Goal: Task Accomplishment & Management: Complete application form

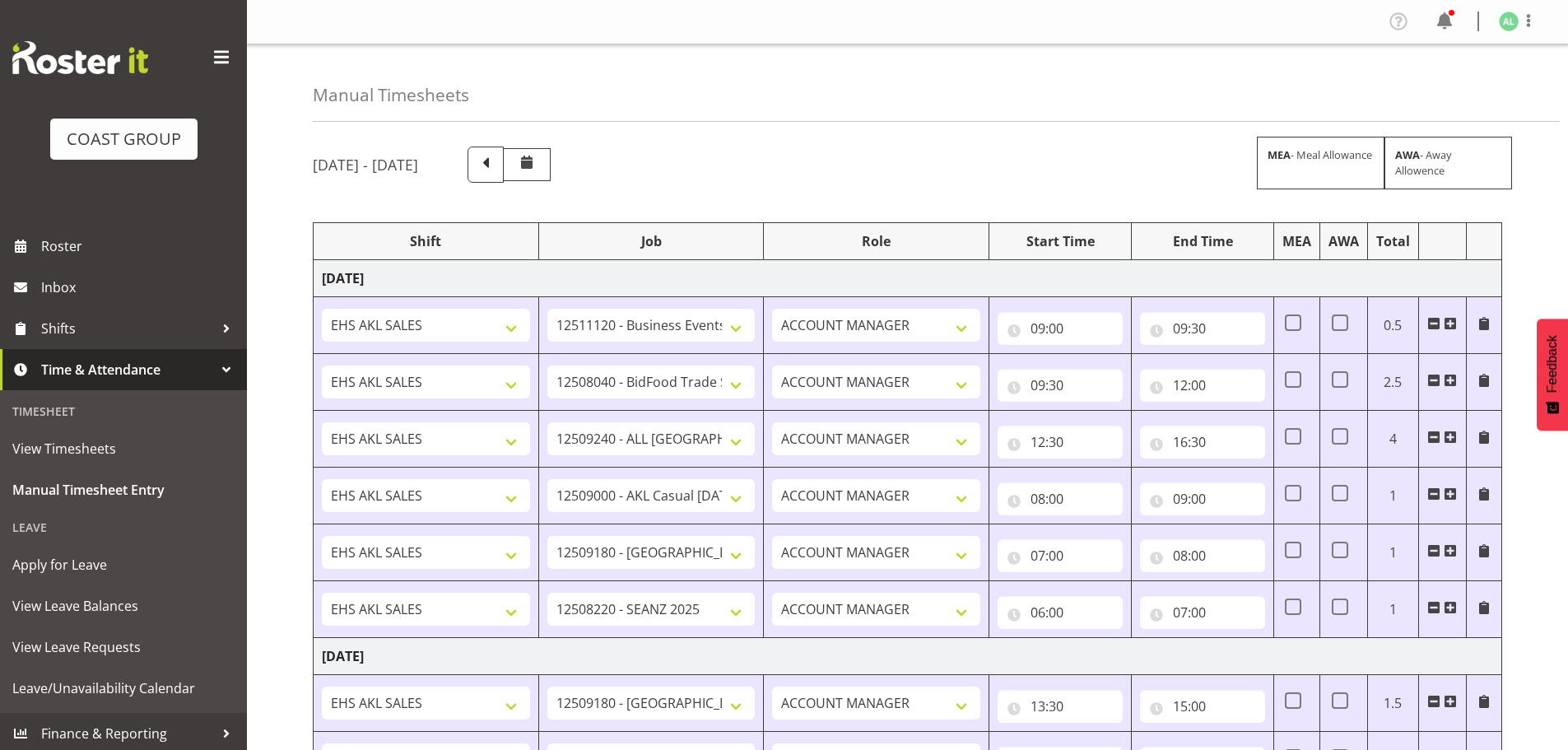
select select "10290"
select select "9033"
select select "10268"
select select "8653"
select select "9932"
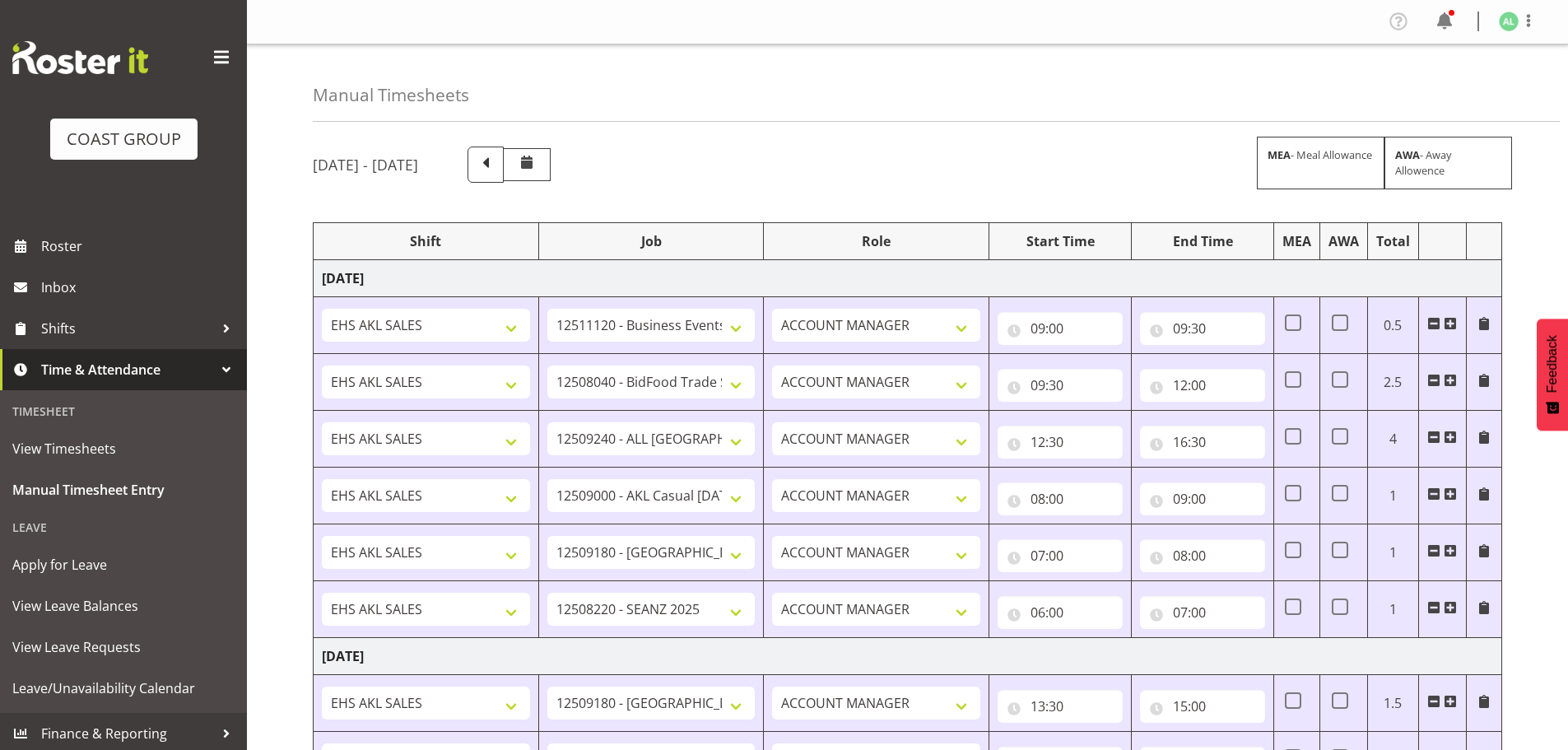
select select "10251"
select select "9932"
select select "10251"
select select "10496"
select select "10251"
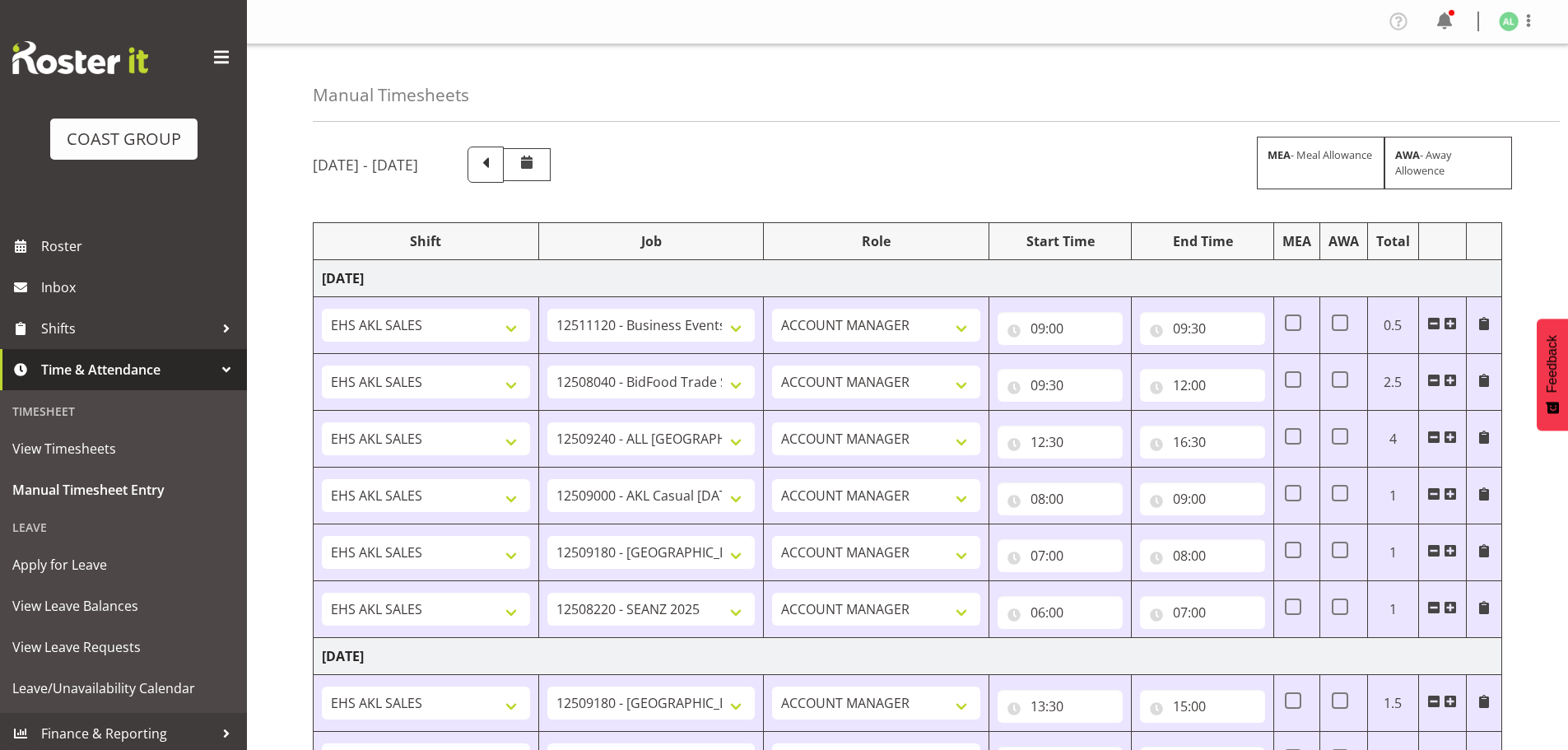
select select "10496"
select select "9033"
select select "9932"
select select "10251"
select select "9932"
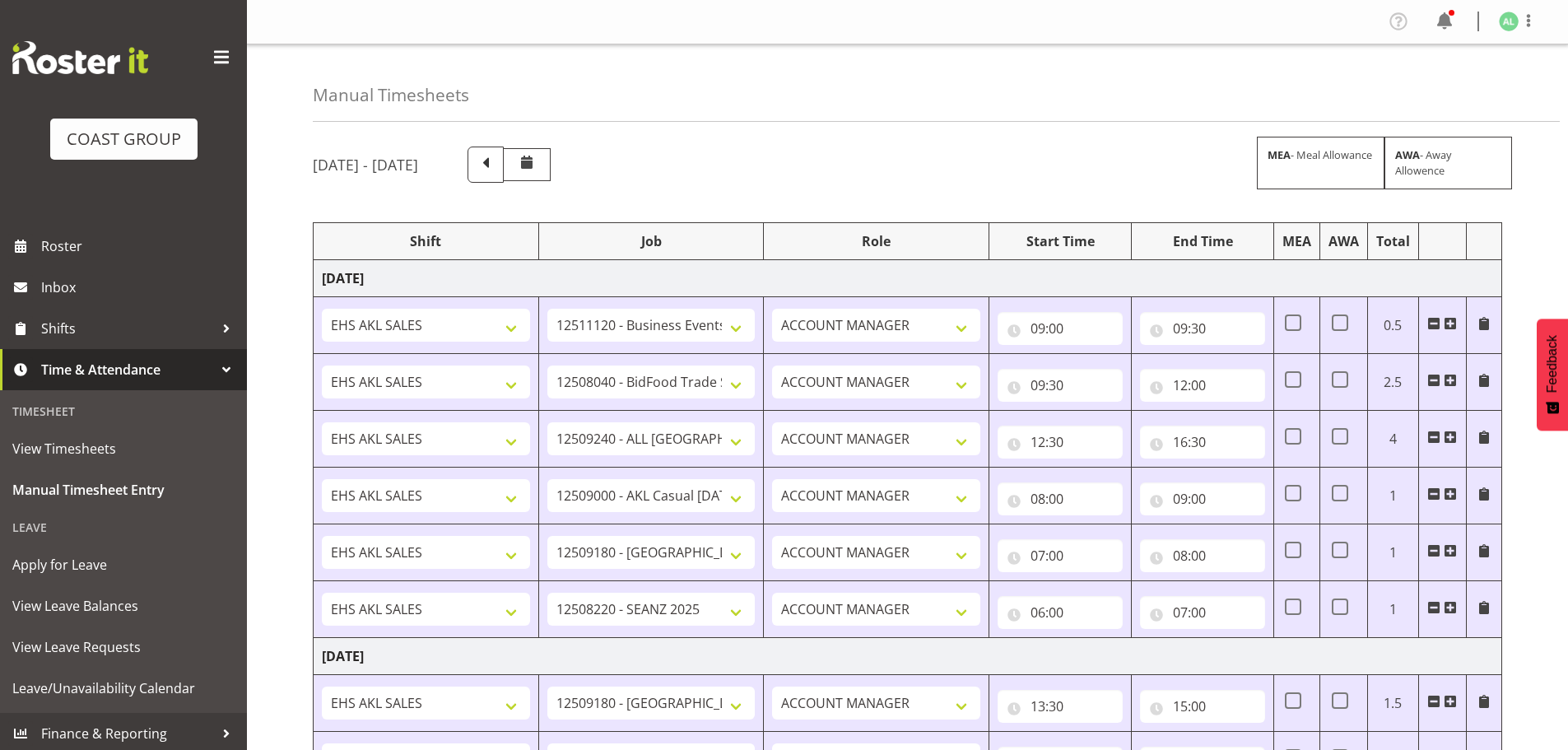
select select "10496"
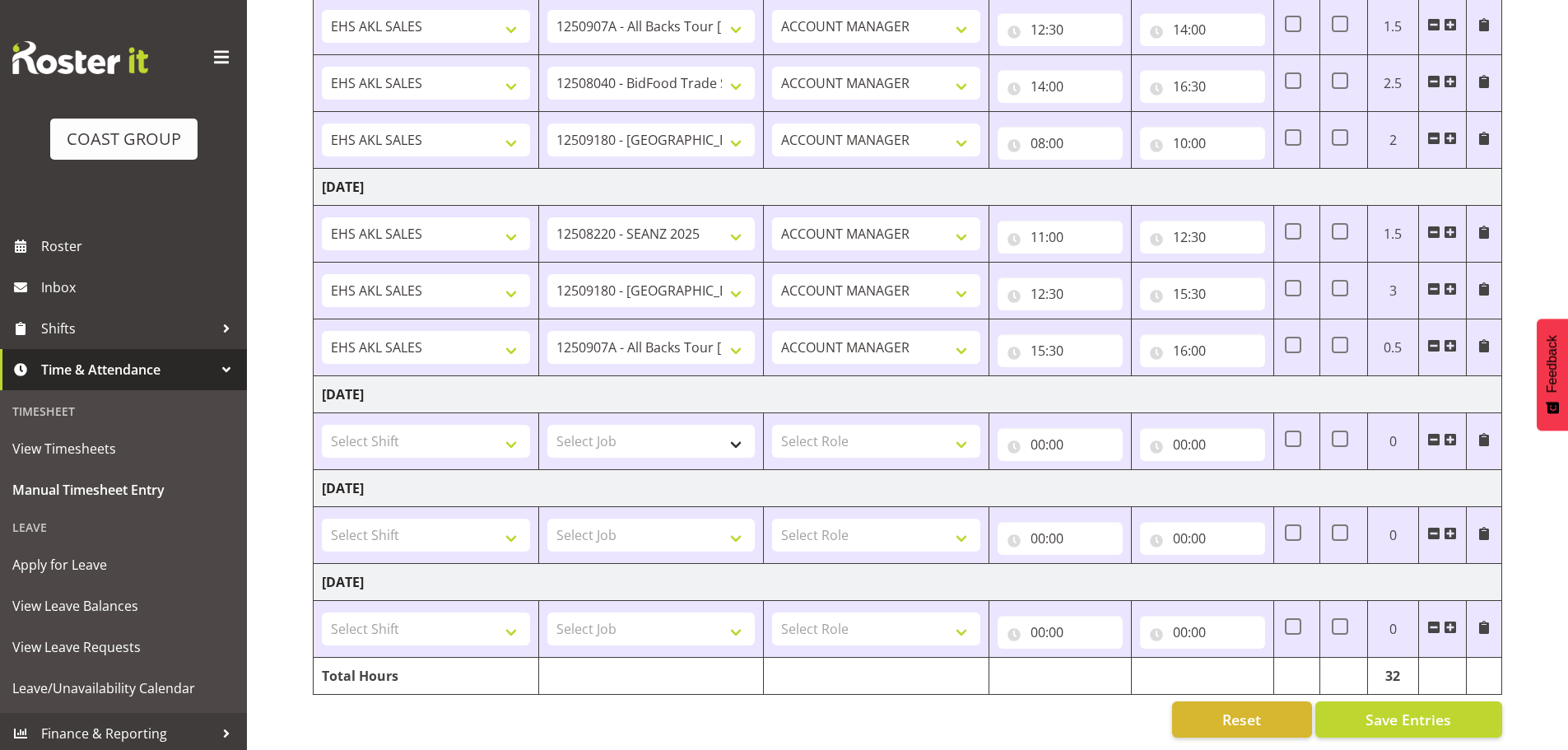
scroll to position [949, 0]
click at [417, 436] on select "Select Shift EHS AKL SALES EHS [PERSON_NAME] Hours EHS [PERSON_NAME] Hours Stri…" at bounding box center [425, 441] width 208 height 33
select select "1327"
click at [322, 425] on select "Select Shift EHS AKL SALES EHS [PERSON_NAME] Hours EHS [PERSON_NAME] Hours Stri…" at bounding box center [425, 441] width 208 height 33
click at [613, 433] on select "Select Job 1 Carlton Events 1 [PERSON_NAME][GEOGRAPHIC_DATA] 1 [PERSON_NAME][GE…" at bounding box center [651, 441] width 208 height 33
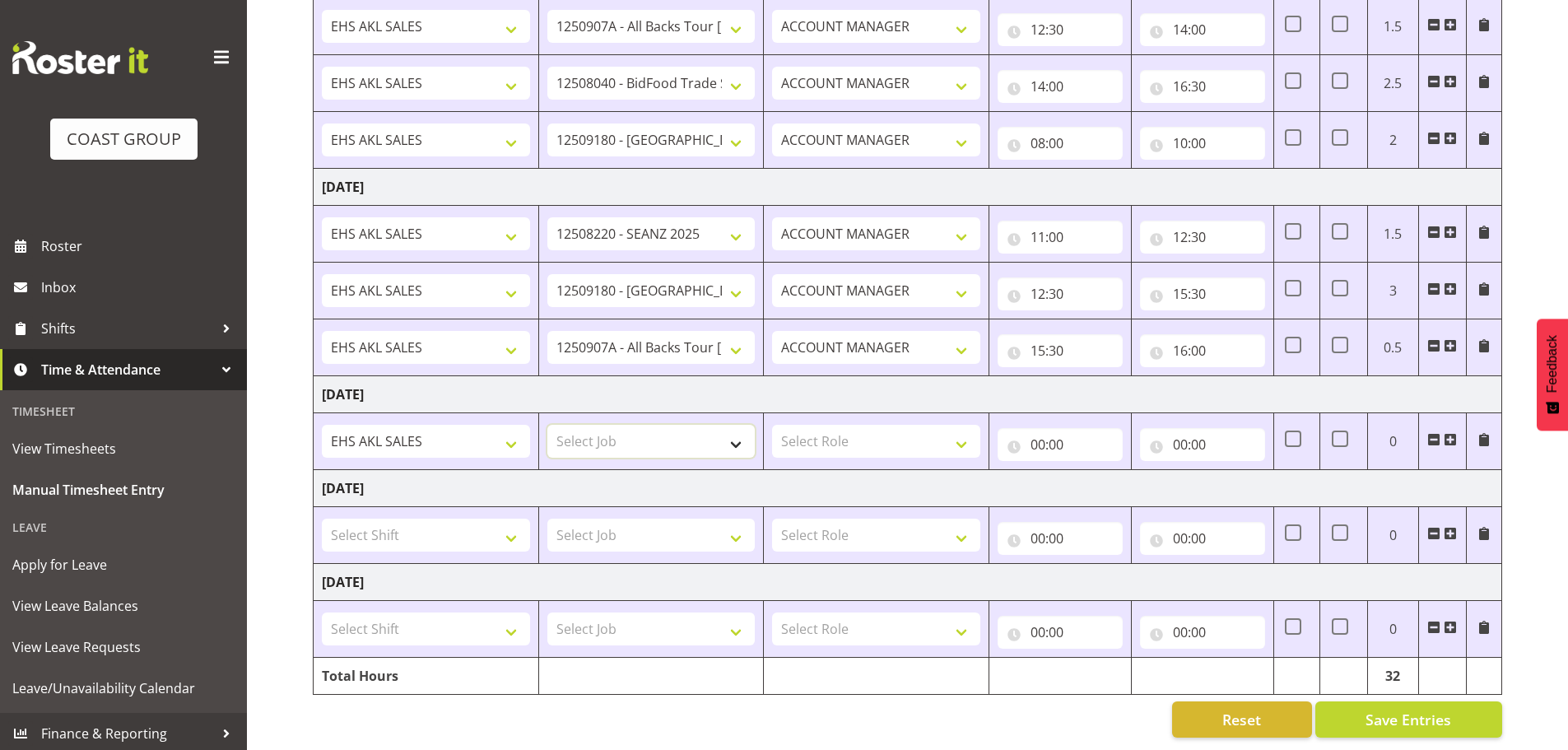
select select "9932"
click at [548, 425] on select "Select Job 1 Carlton Events 1 [PERSON_NAME][GEOGRAPHIC_DATA] 1 [PERSON_NAME][GE…" at bounding box center [651, 441] width 208 height 33
click at [812, 427] on select "Select Role ACCOUNT MANAGER Account Manager" at bounding box center [876, 441] width 208 height 33
select select "197"
click at [772, 425] on select "Select Role ACCOUNT MANAGER Account Manager" at bounding box center [876, 441] width 208 height 33
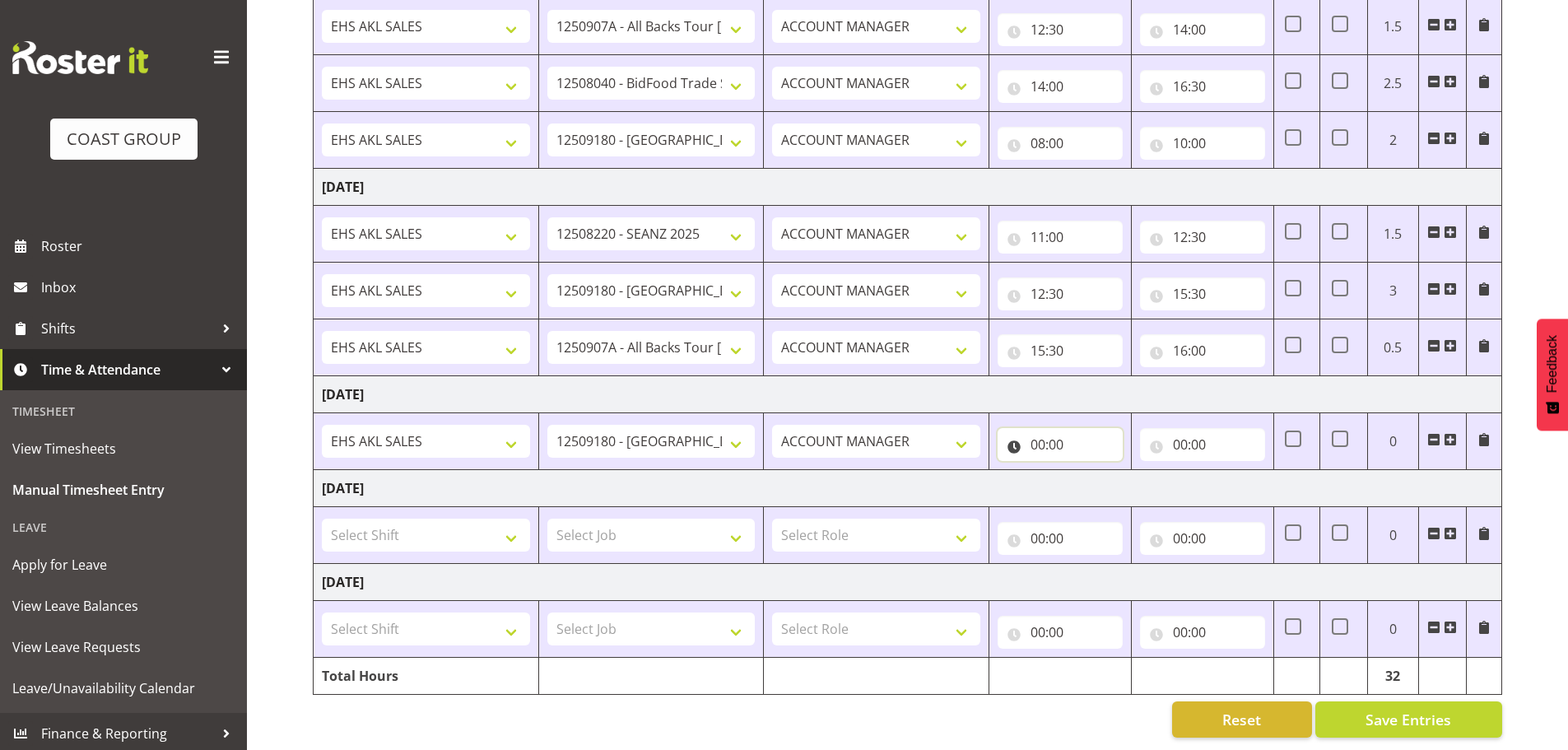
click at [1045, 436] on input "00:00" at bounding box center [1061, 444] width 125 height 33
click at [1107, 482] on select "00 01 02 03 04 05 06 07 08 09 10 11 12 13 14 15 16 17 18 19 20 21 22 23" at bounding box center [1110, 487] width 37 height 33
select select "10"
click at [1092, 471] on select "00 01 02 03 04 05 06 07 08 09 10 11 12 13 14 15 16 17 18 19 20 21 22 23" at bounding box center [1110, 487] width 37 height 33
type input "10:00"
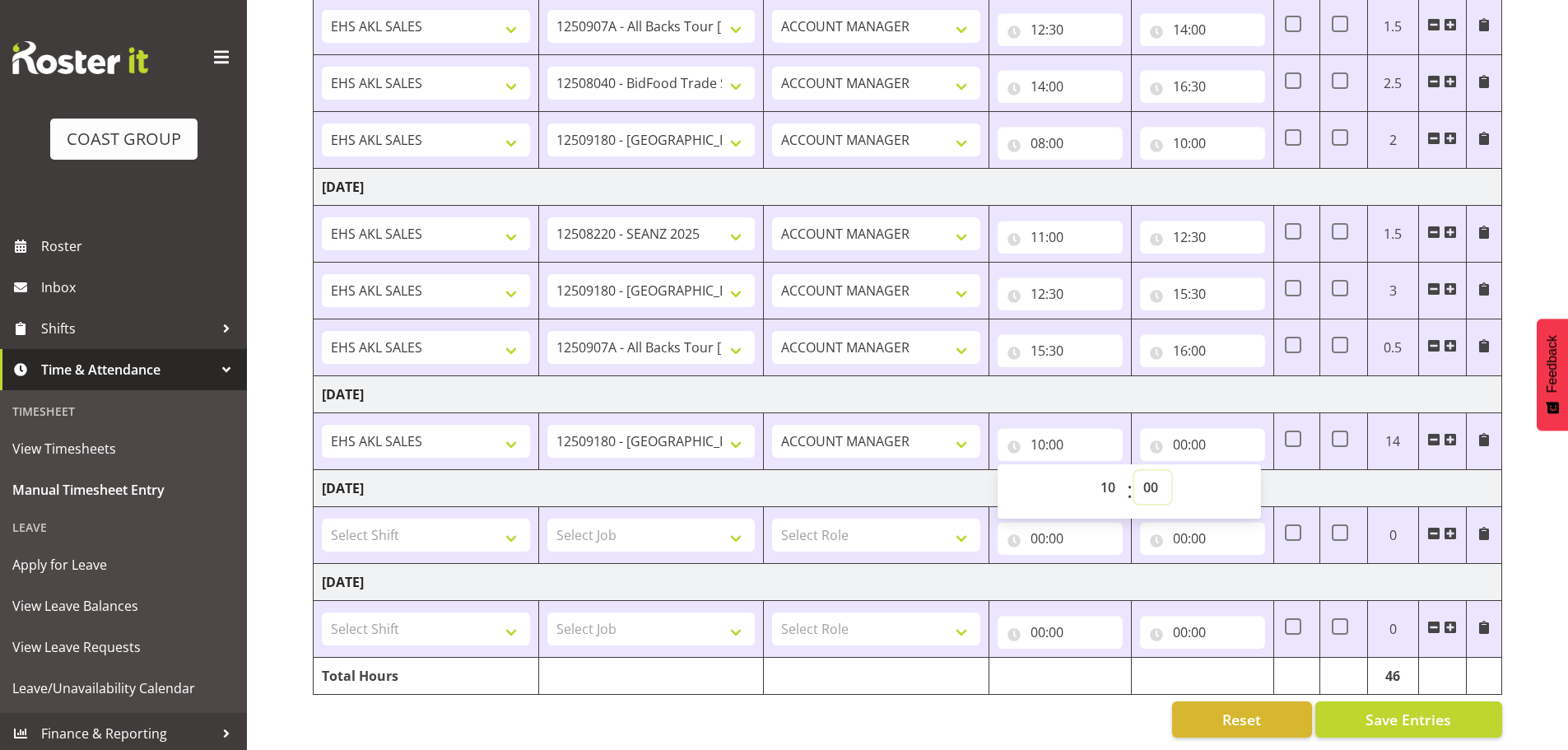
click at [1150, 481] on select "00 01 02 03 04 05 06 07 08 09 10 11 12 13 14 15 16 17 18 19 20 21 22 23 24 25 2…" at bounding box center [1153, 487] width 37 height 33
select select "30"
click at [1135, 471] on select "00 01 02 03 04 05 06 07 08 09 10 11 12 13 14 15 16 17 18 19 20 21 22 23 24 25 2…" at bounding box center [1153, 487] width 37 height 33
type input "10:30"
click at [1196, 438] on input "00:00" at bounding box center [1203, 444] width 125 height 33
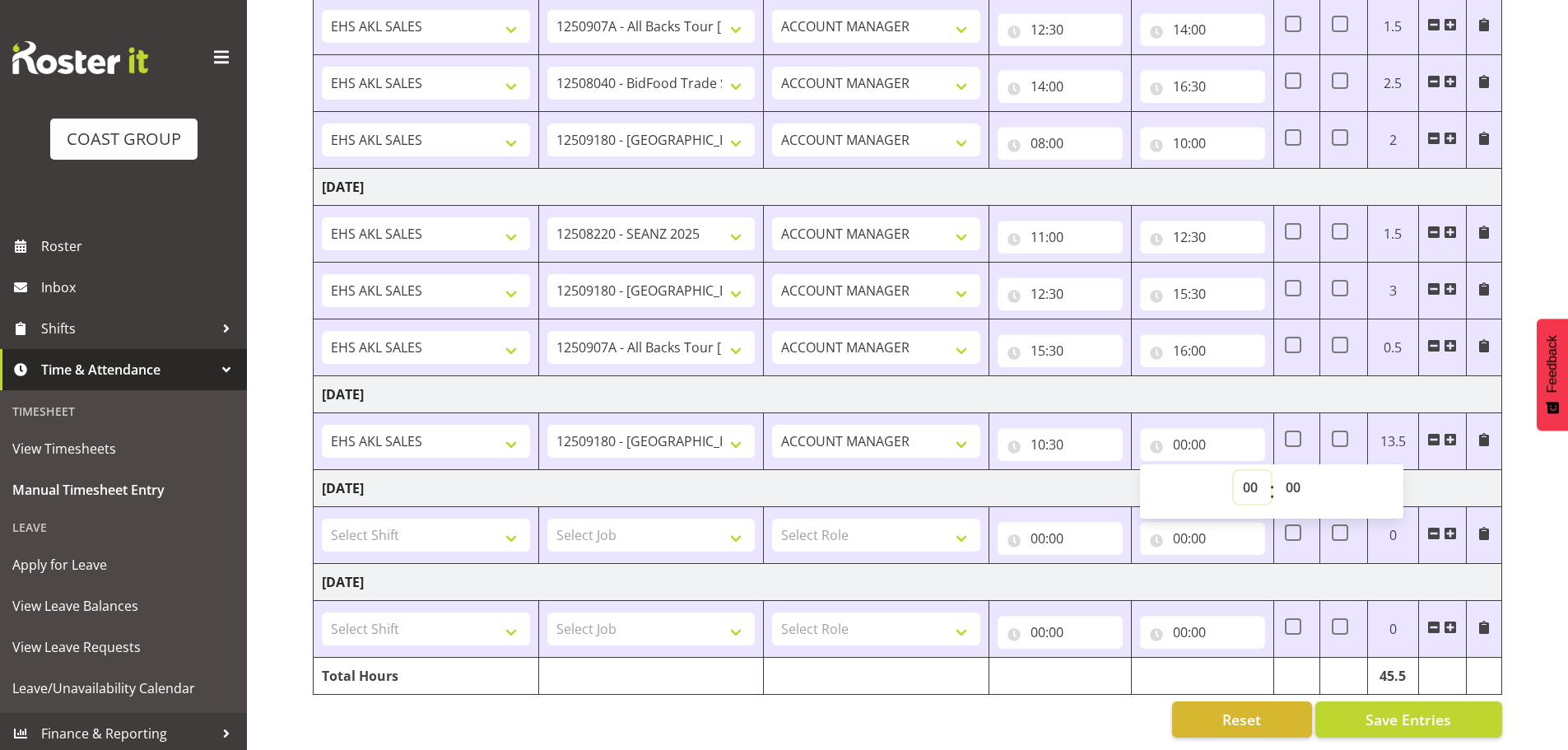
click at [1244, 473] on select "00 01 02 03 04 05 06 07 08 09 10 11 12 13 14 15 16 17 18 19 20 21 22 23" at bounding box center [1252, 487] width 37 height 33
select select "15"
click at [1234, 471] on select "00 01 02 03 04 05 06 07 08 09 10 11 12 13 14 15 16 17 18 19 20 21 22 23" at bounding box center [1252, 487] width 37 height 33
type input "15:00"
click at [1111, 481] on td "[DATE]" at bounding box center [908, 488] width 1189 height 37
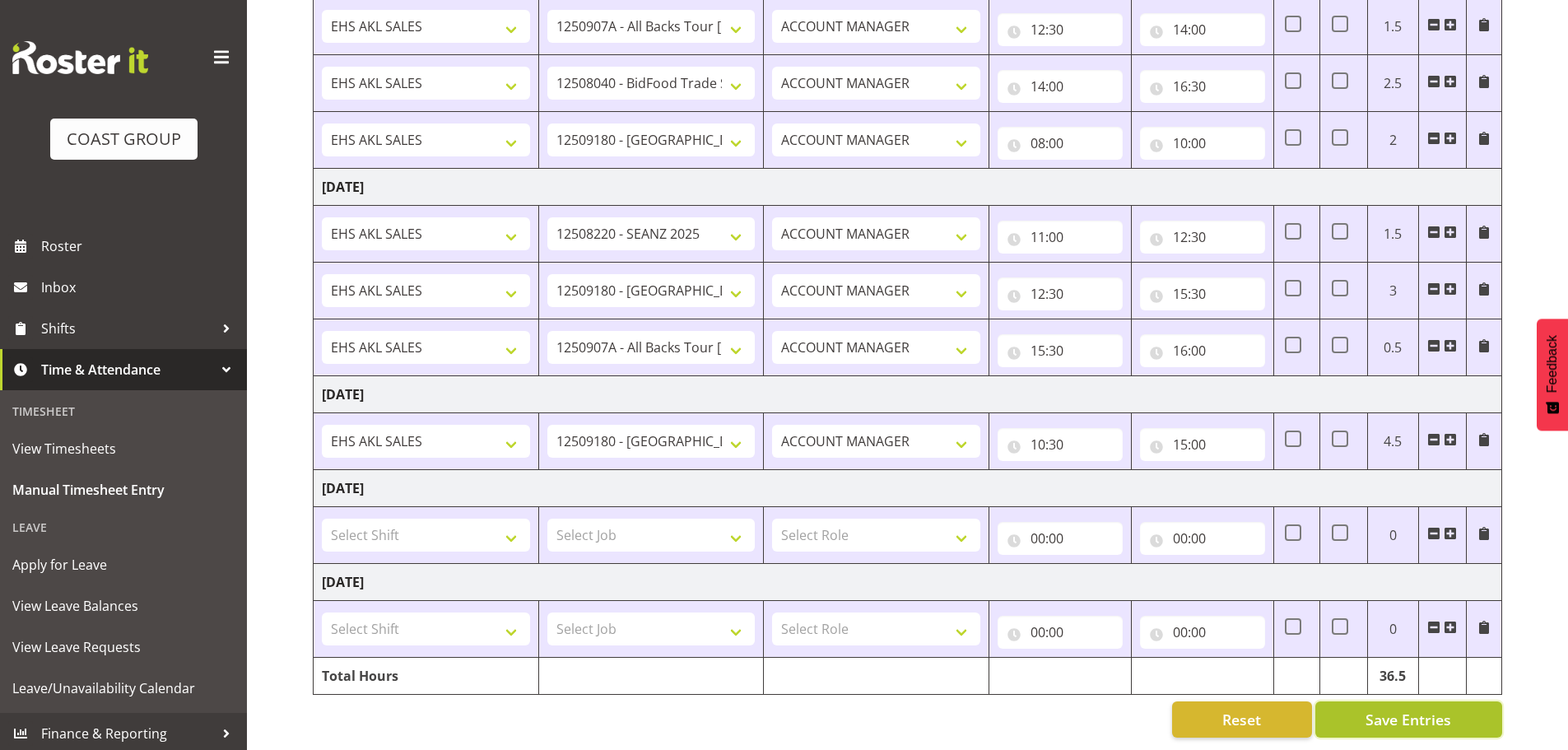
click at [1404, 715] on span "Save Entries" at bounding box center [1409, 720] width 86 height 21
